Goal: Check status

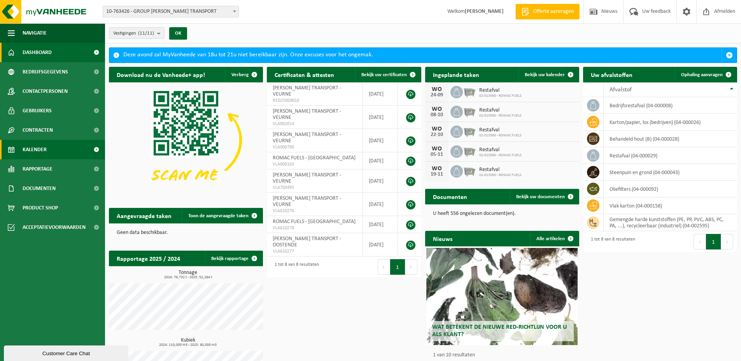
click at [48, 146] on link "Kalender" at bounding box center [52, 149] width 105 height 19
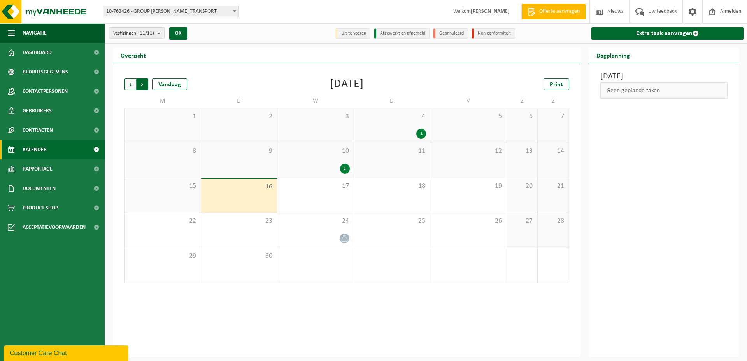
click at [126, 81] on span "Vorige" at bounding box center [130, 85] width 12 height 12
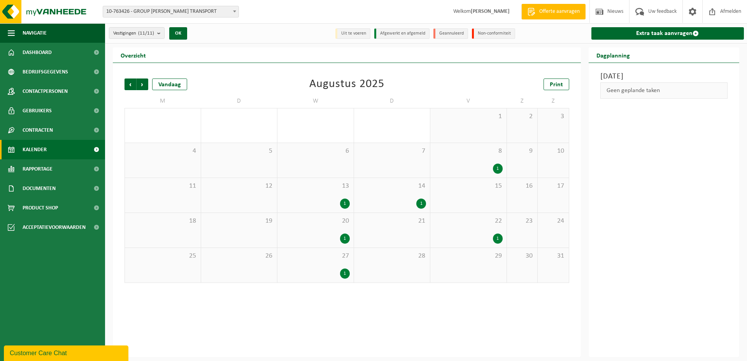
click at [498, 165] on div "1" at bounding box center [498, 169] width 10 height 10
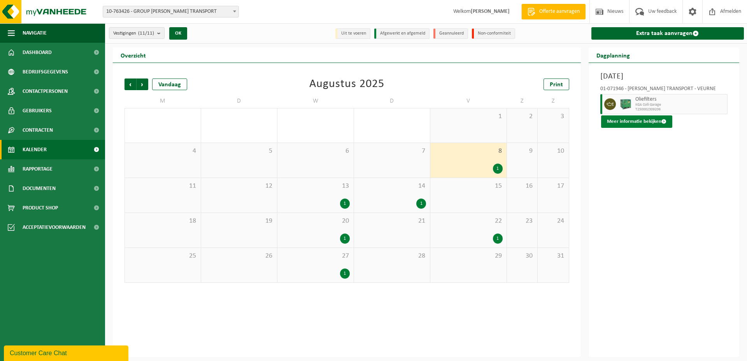
click at [636, 121] on button "Meer informatie bekijken" at bounding box center [636, 122] width 71 height 12
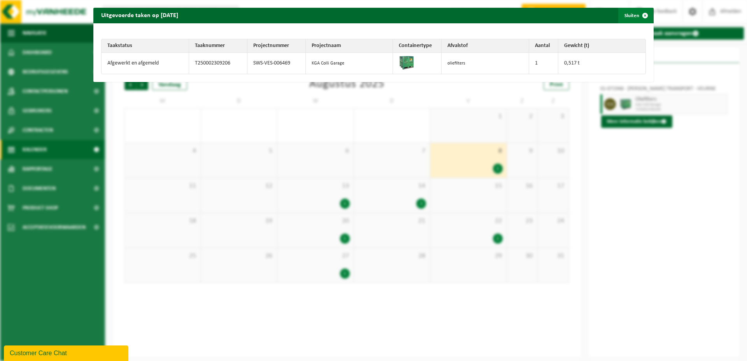
click at [642, 13] on span "button" at bounding box center [645, 16] width 16 height 16
